Goal: Task Accomplishment & Management: Manage account settings

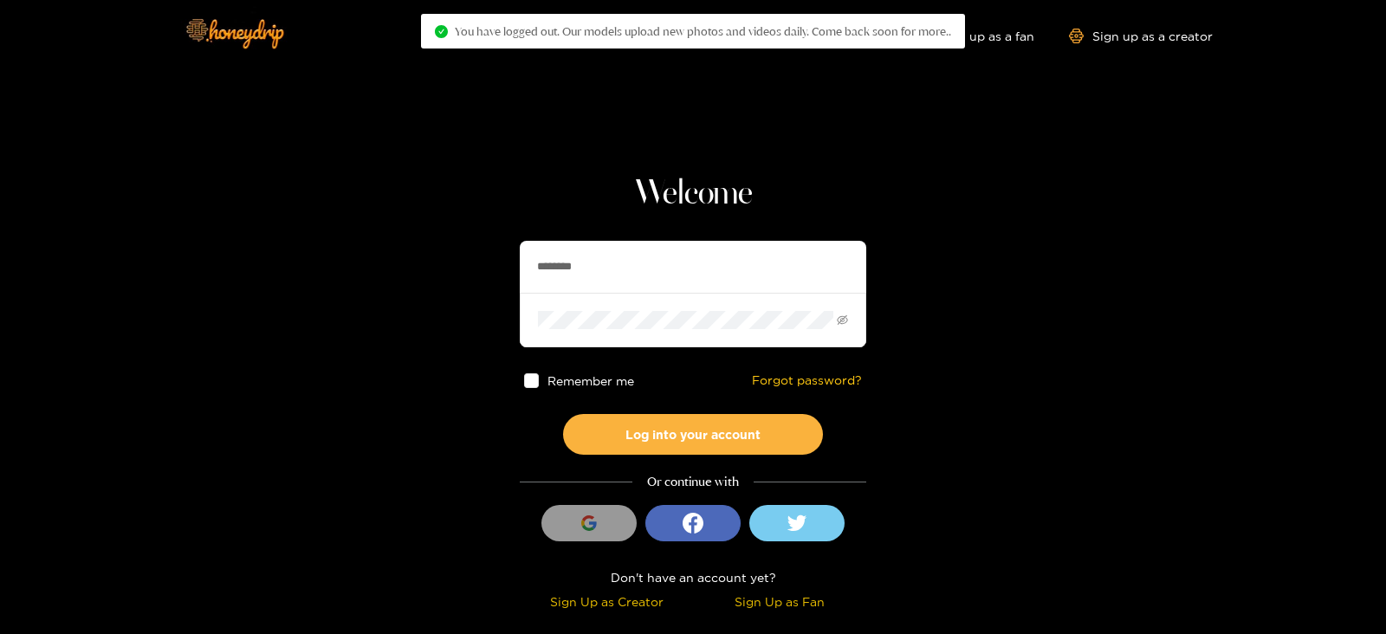
drag, startPoint x: 736, startPoint y: 265, endPoint x: 381, endPoint y: 320, distance: 359.4
click at [381, 320] on section "Welcome ******** Remember me Forgot password? Log into your account Or continue…" at bounding box center [693, 308] width 1386 height 616
type input "******"
click at [563, 414] on button "Log into your account" at bounding box center [693, 434] width 260 height 41
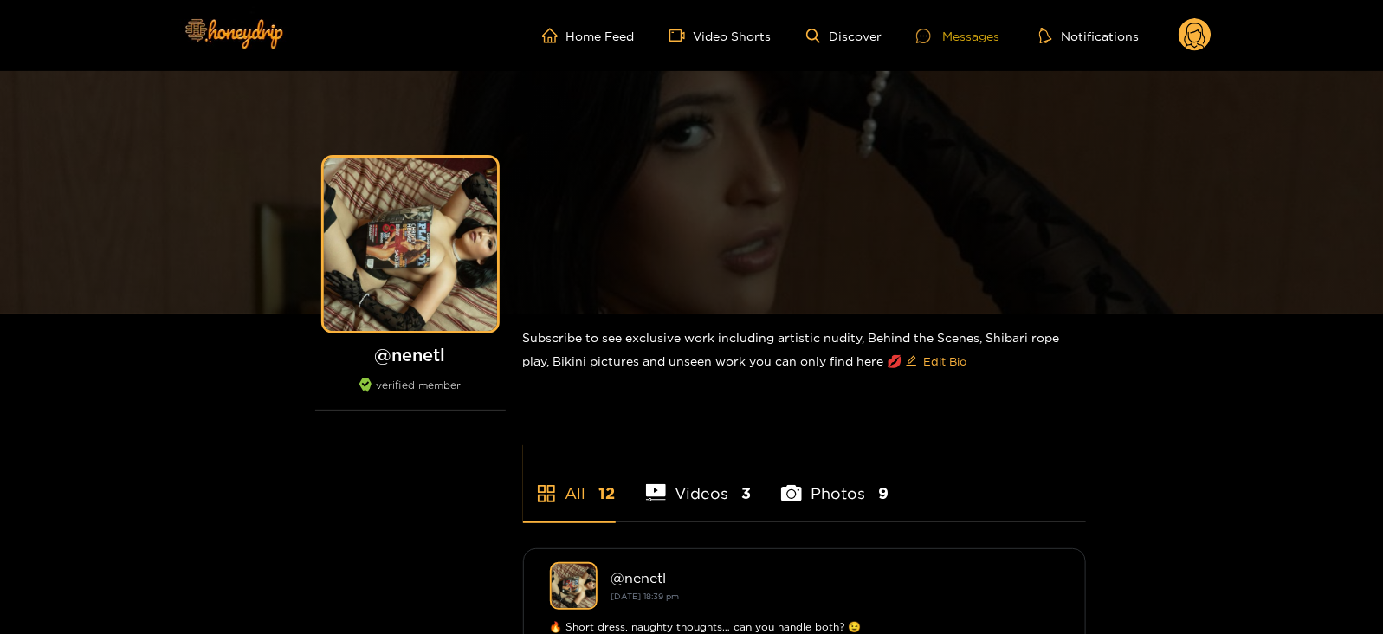
click at [941, 42] on div "Messages" at bounding box center [957, 36] width 83 height 20
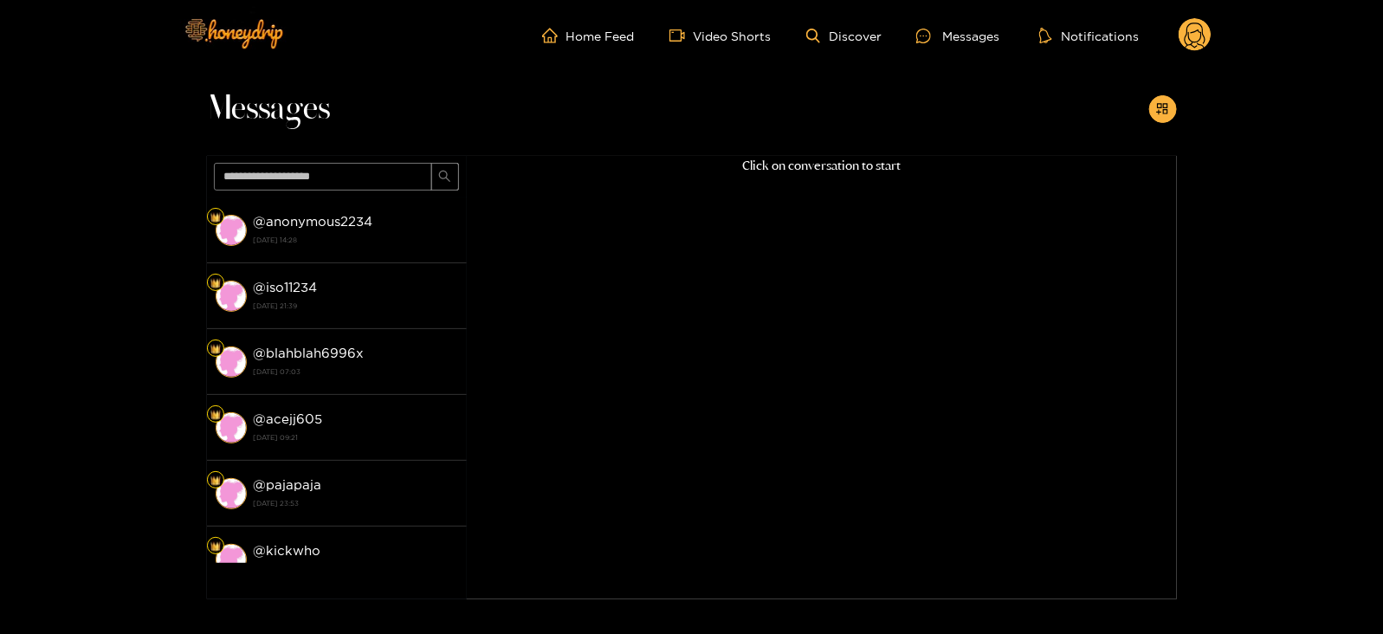
click at [1225, 41] on header "Home Feed Video Shorts Discover Messages Notifications 0 videos discover messag…" at bounding box center [691, 35] width 1383 height 71
click at [1203, 35] on icon at bounding box center [1195, 38] width 21 height 30
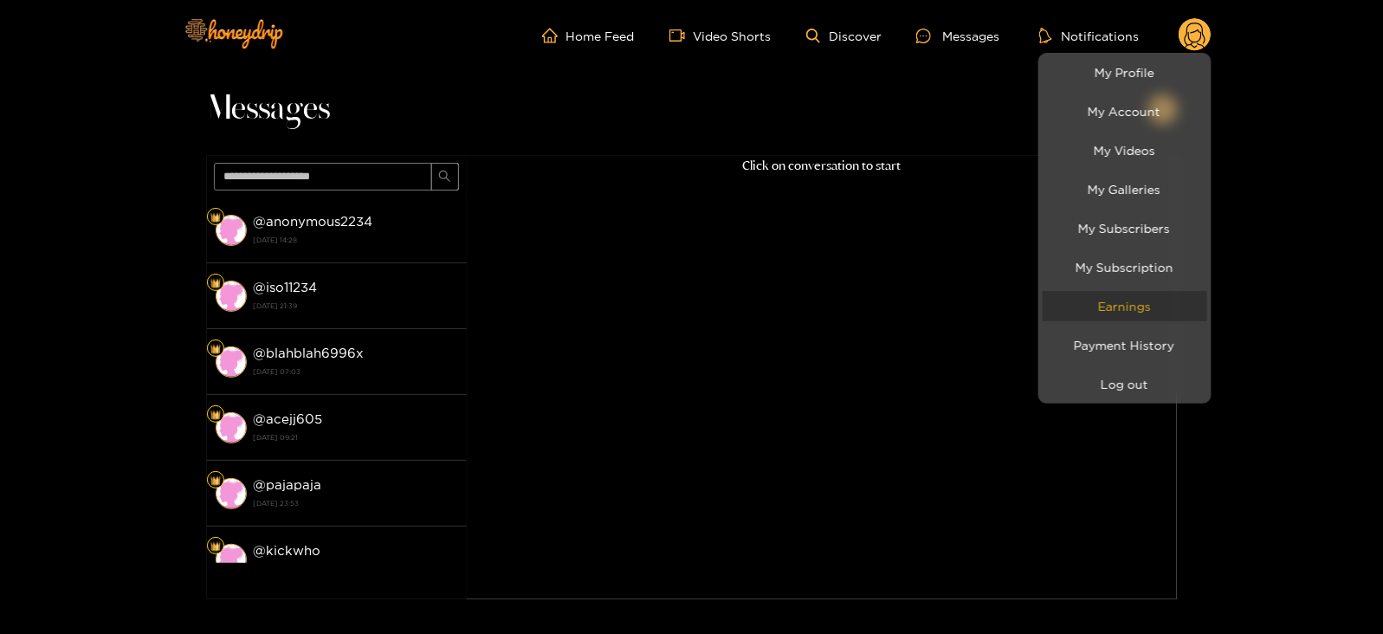
click at [1096, 314] on link "Earnings" at bounding box center [1125, 306] width 165 height 30
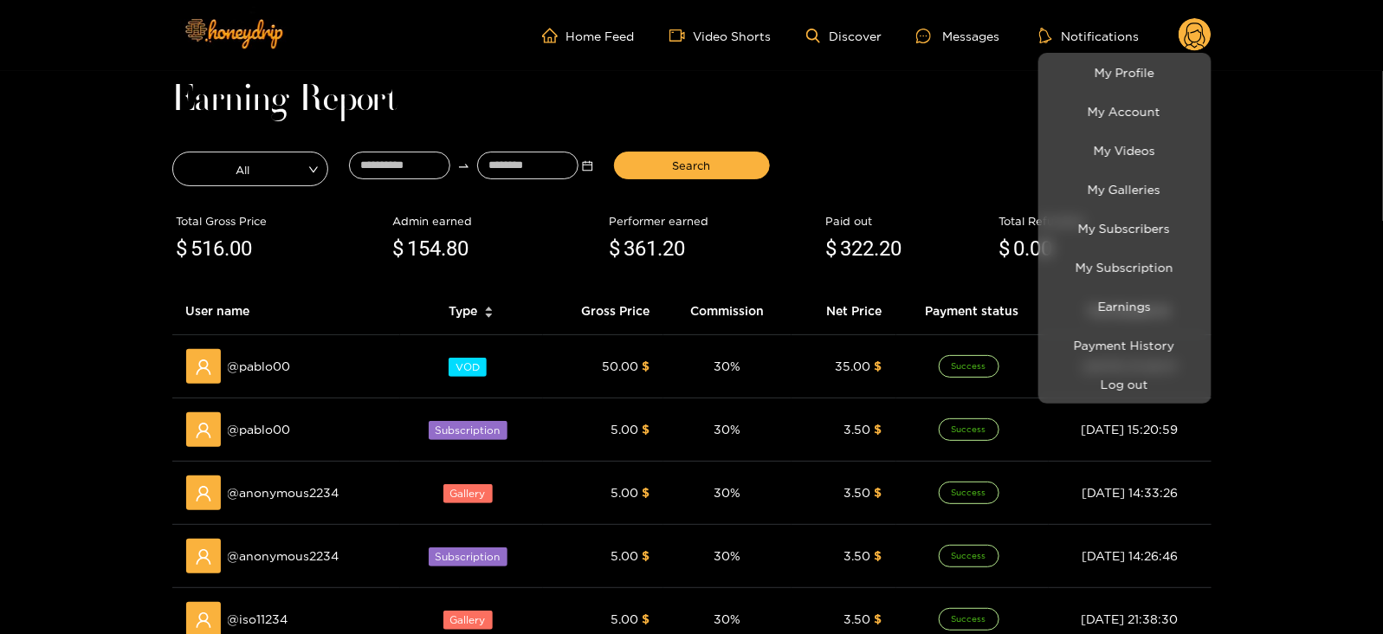
click at [205, 238] on div at bounding box center [691, 317] width 1383 height 634
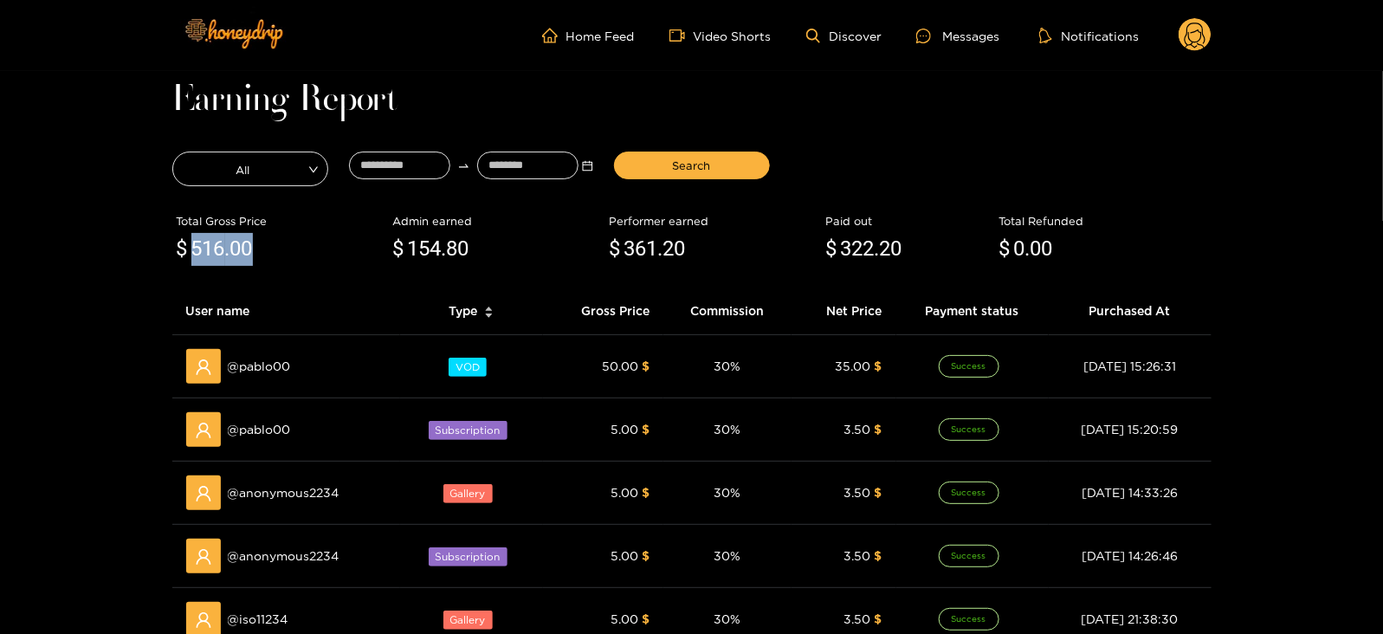
click at [205, 238] on span "516" at bounding box center [208, 248] width 34 height 24
copy span "516 .00"
click at [639, 259] on span "361" at bounding box center [641, 248] width 34 height 24
copy span "361 .20"
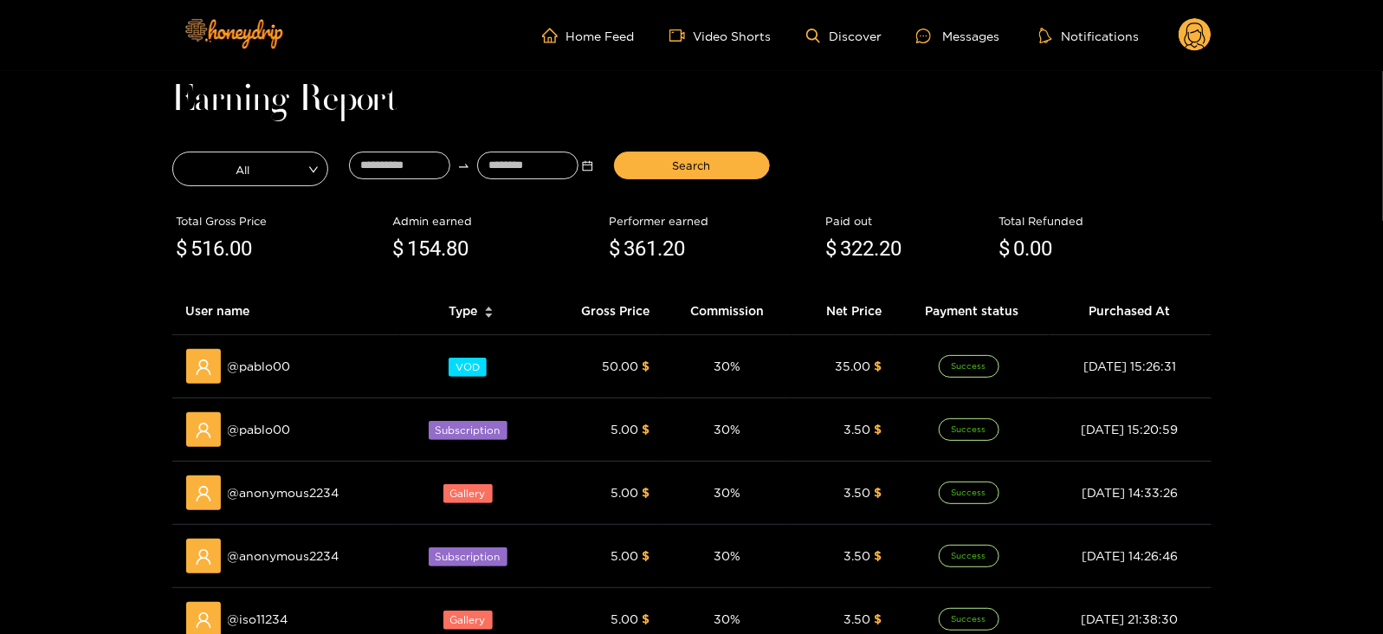
click at [1200, 51] on icon at bounding box center [1195, 35] width 33 height 35
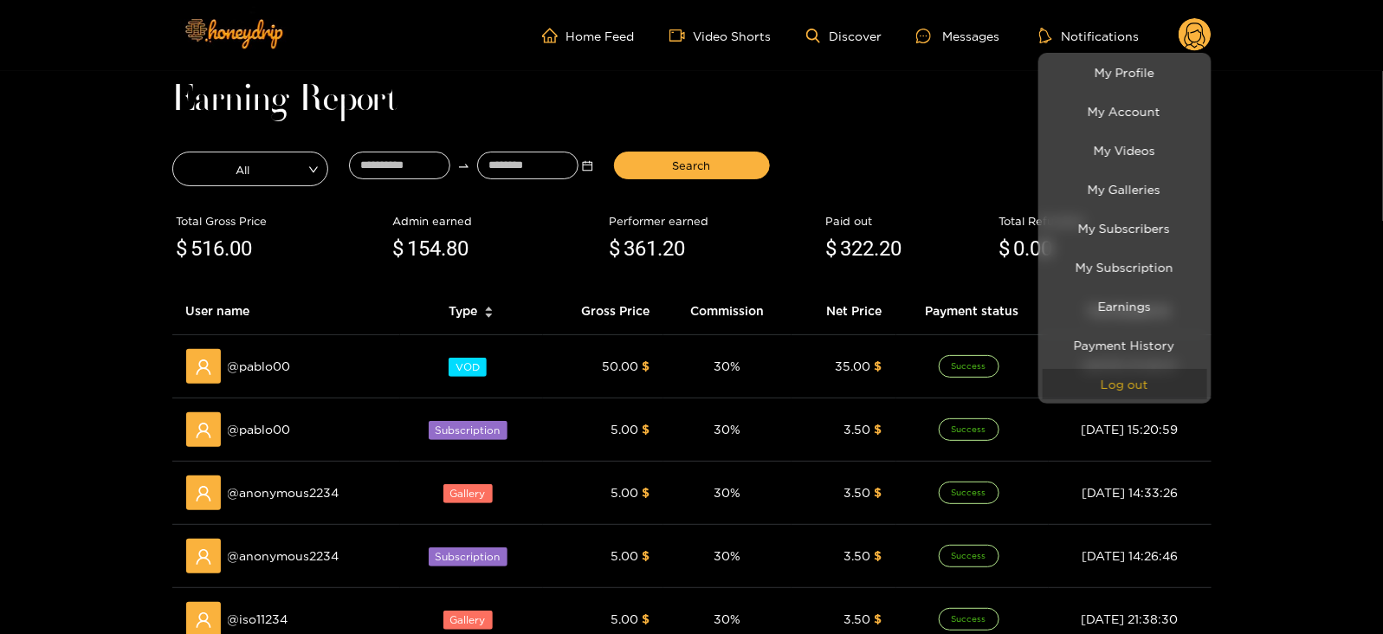
click at [1102, 370] on button "Log out" at bounding box center [1125, 384] width 165 height 30
